Goal: Task Accomplishment & Management: Use online tool/utility

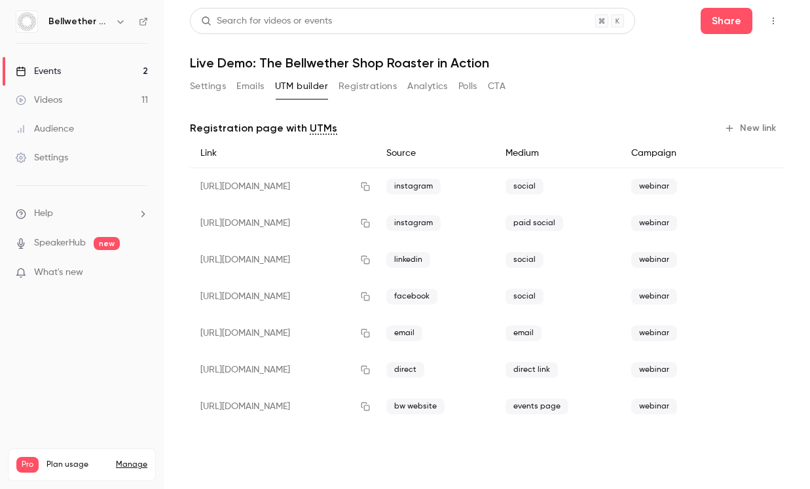
click at [91, 71] on link "Events 2" at bounding box center [82, 71] width 164 height 29
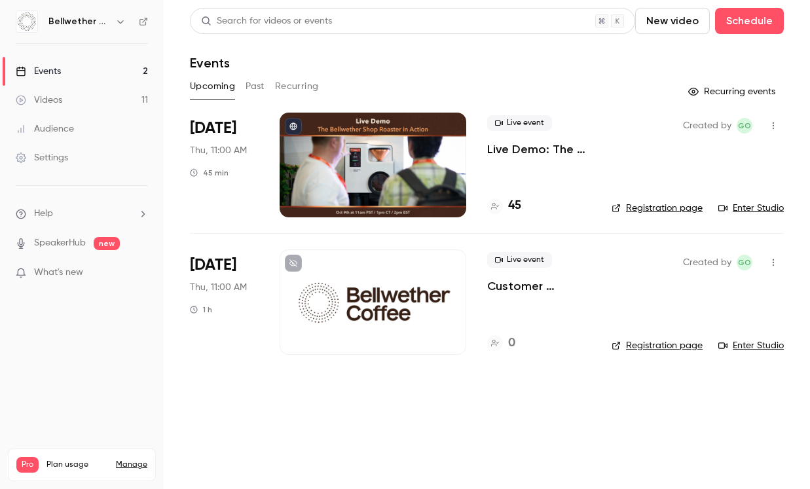
click at [432, 141] on div at bounding box center [373, 165] width 187 height 105
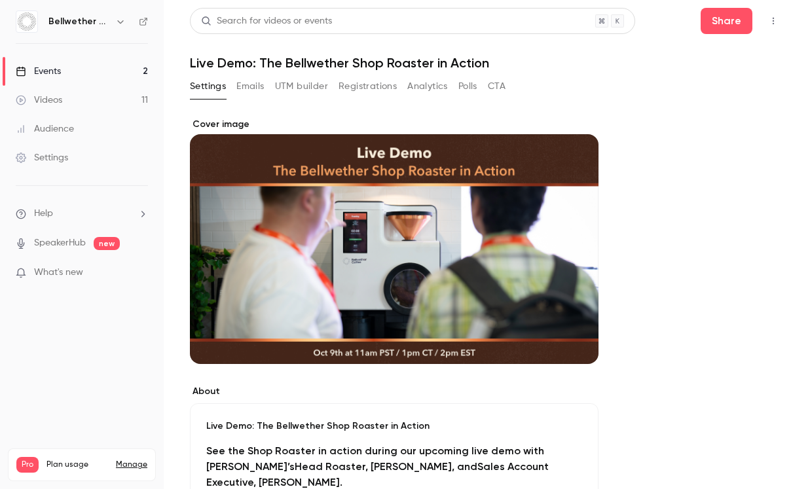
click at [303, 81] on button "UTM builder" at bounding box center [301, 86] width 53 height 21
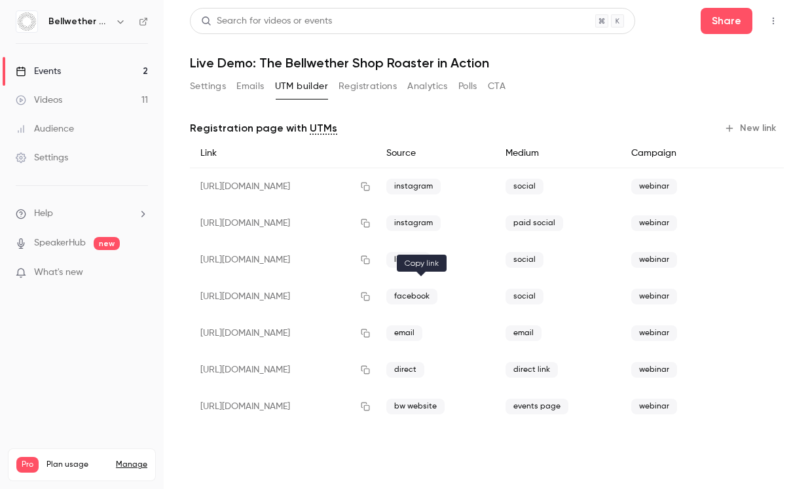
click at [371, 293] on icon "button" at bounding box center [365, 296] width 10 height 9
click at [371, 184] on icon "button" at bounding box center [365, 186] width 10 height 9
